Goal: Share content: Share content

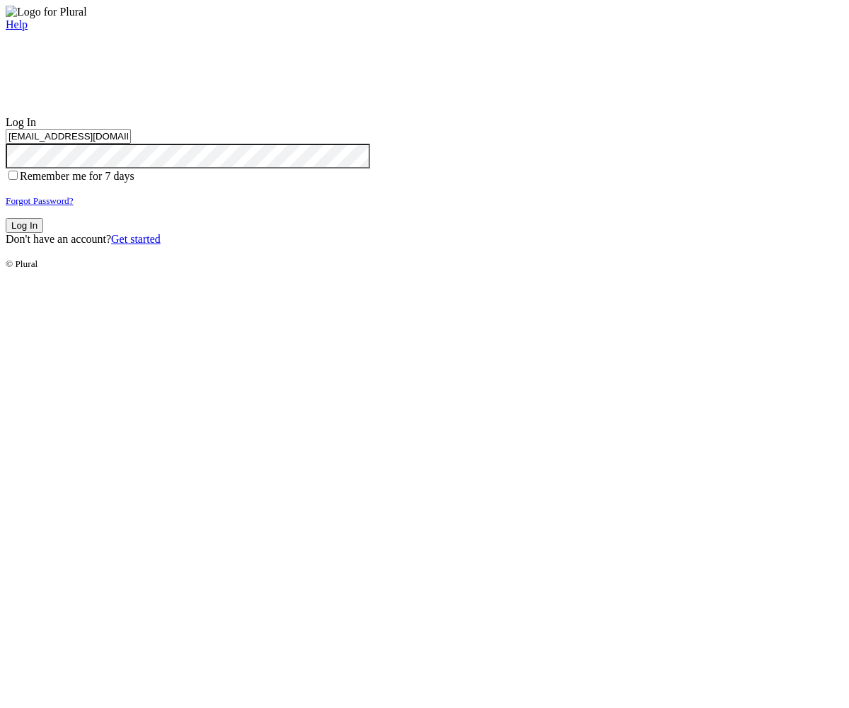
type input "test-1756962468-3@civiceagle.com"
click at [43, 233] on button "Log In" at bounding box center [25, 225] width 38 height 15
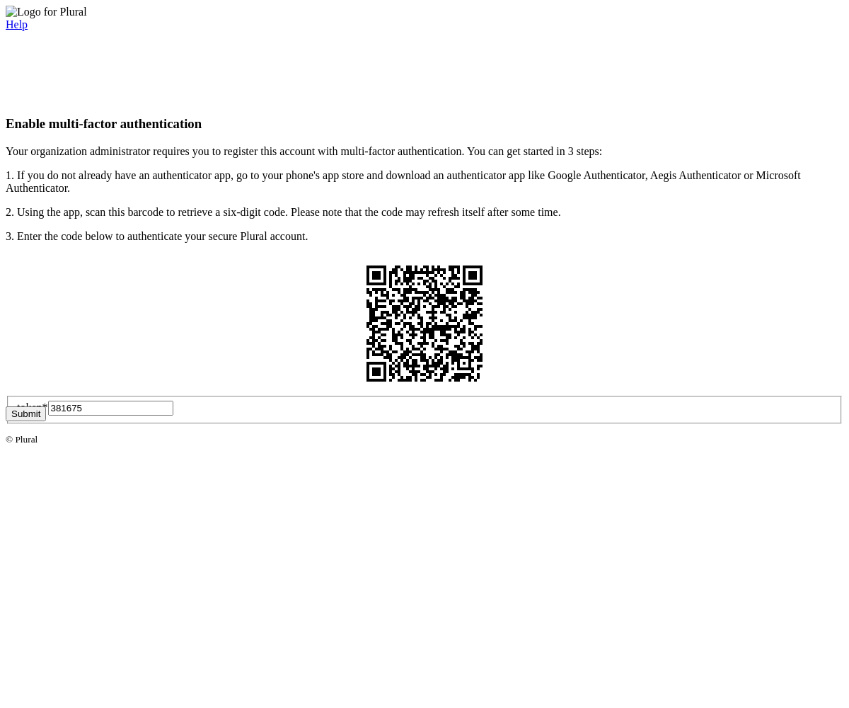
type input "381675"
click at [46, 421] on button "Submit" at bounding box center [26, 413] width 40 height 15
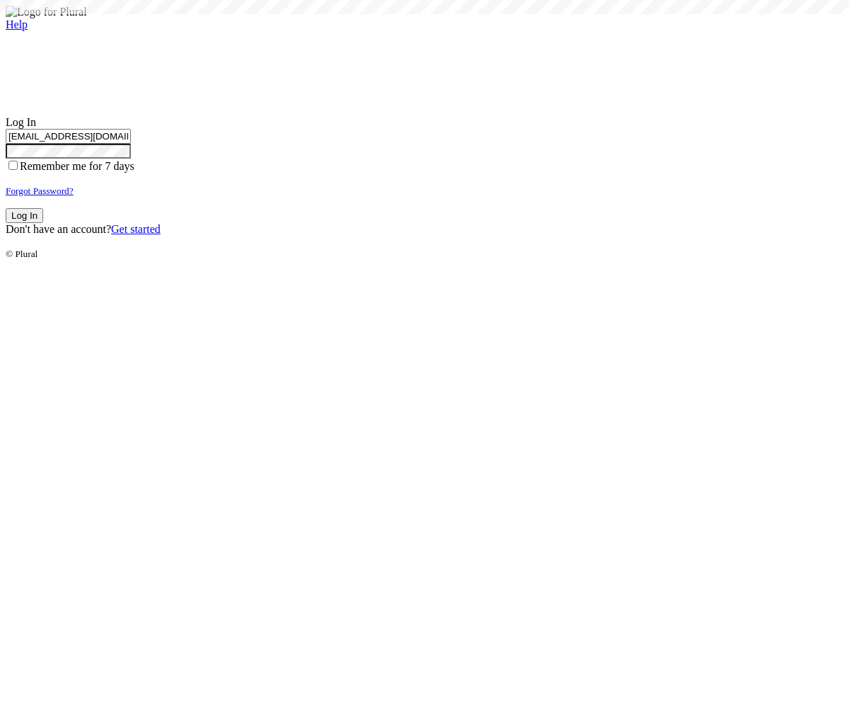
type input "test-1756962468-3@civiceagle.com"
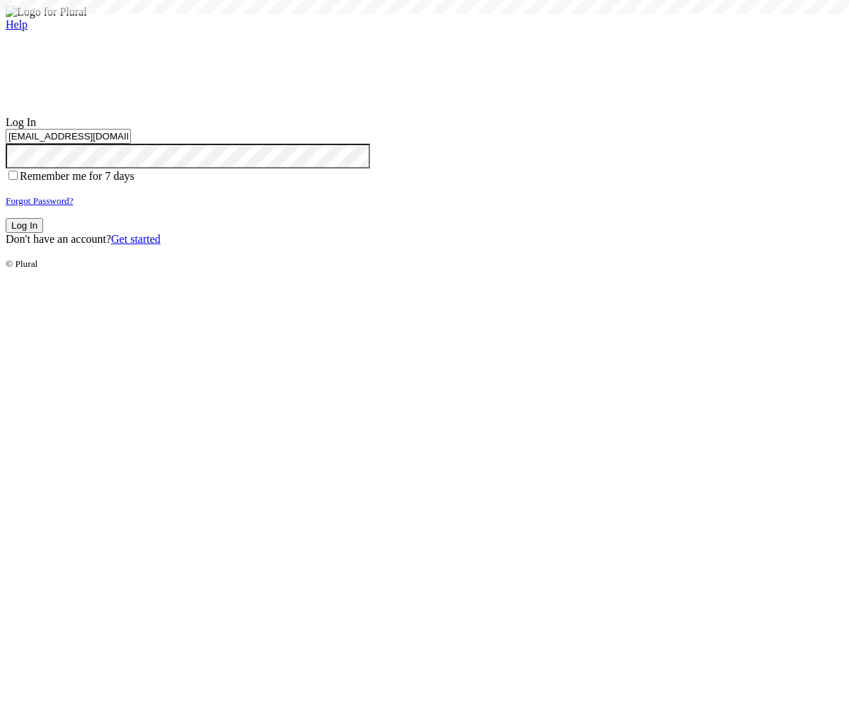
click at [43, 233] on button "Log In" at bounding box center [25, 225] width 38 height 15
click at [74, 206] on small "Forgot Password?" at bounding box center [40, 200] width 68 height 11
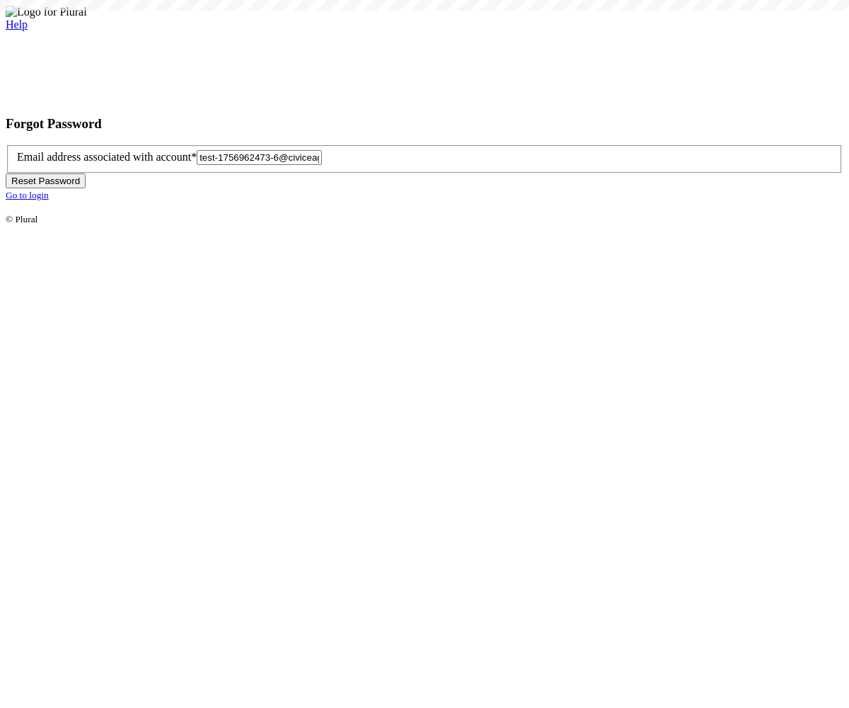
type input "test-1756962473-6@civiceagl"
click at [86, 188] on button "Reset Password" at bounding box center [46, 180] width 80 height 15
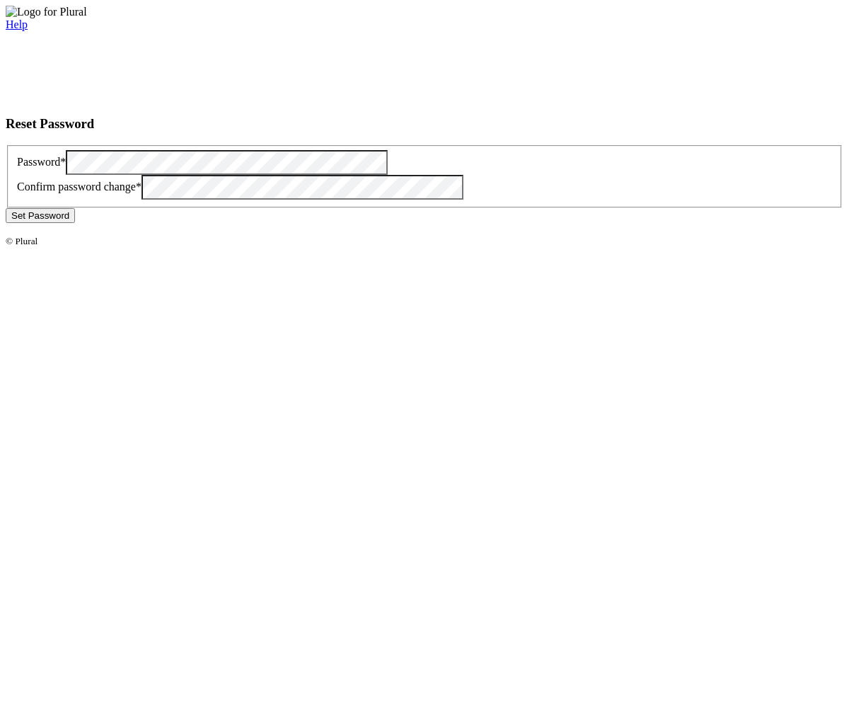
click at [75, 223] on button "Set Password" at bounding box center [40, 215] width 69 height 15
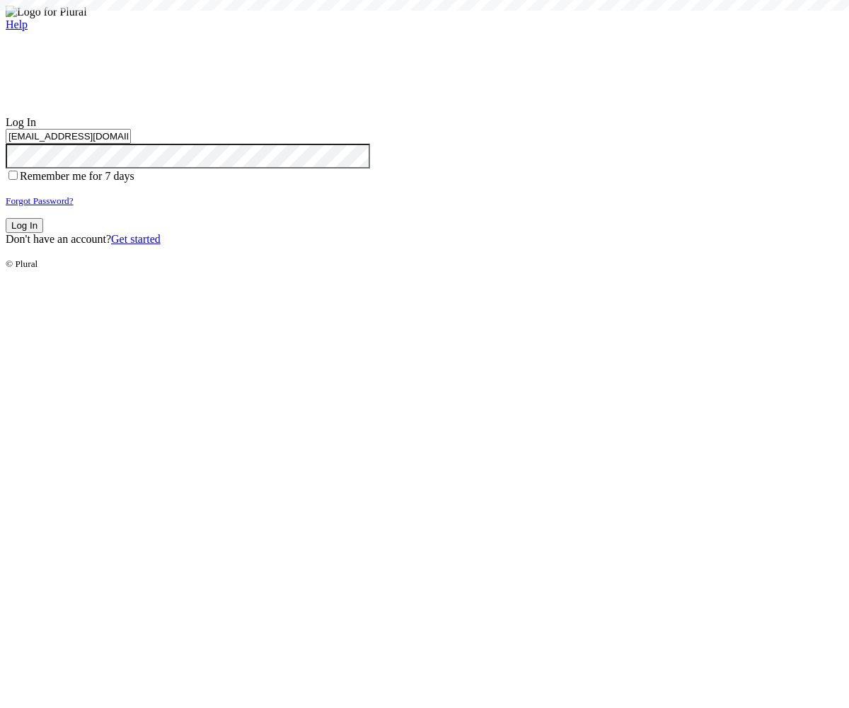
type input "test-1756962473-6@civiceagle.com"
click at [43, 233] on button "Log In" at bounding box center [25, 225] width 38 height 15
type input "[EMAIL_ADDRESS][DOMAIN_NAME]"
click at [43, 233] on button "Log In" at bounding box center [25, 225] width 38 height 15
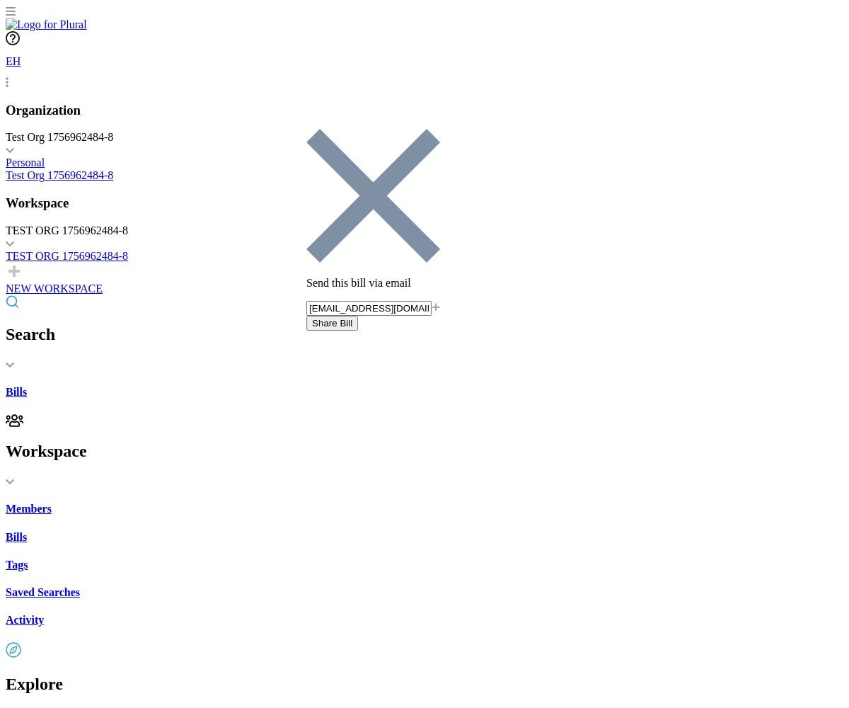
type input "[EMAIL_ADDRESS][DOMAIN_NAME]"
click at [358, 316] on button "Share Bill" at bounding box center [332, 323] width 52 height 15
